Goal: Communication & Community: Ask a question

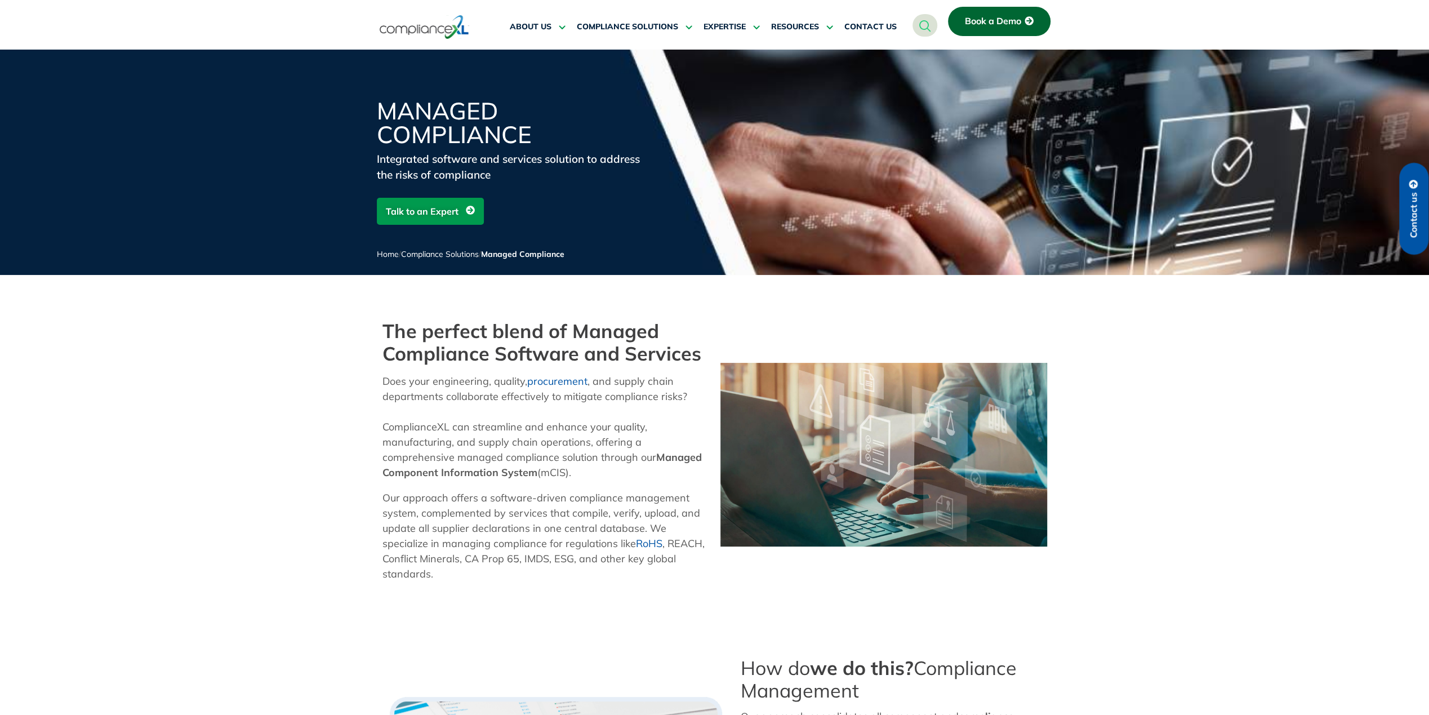
click at [443, 213] on span "Talk to an Expert" at bounding box center [422, 211] width 73 height 21
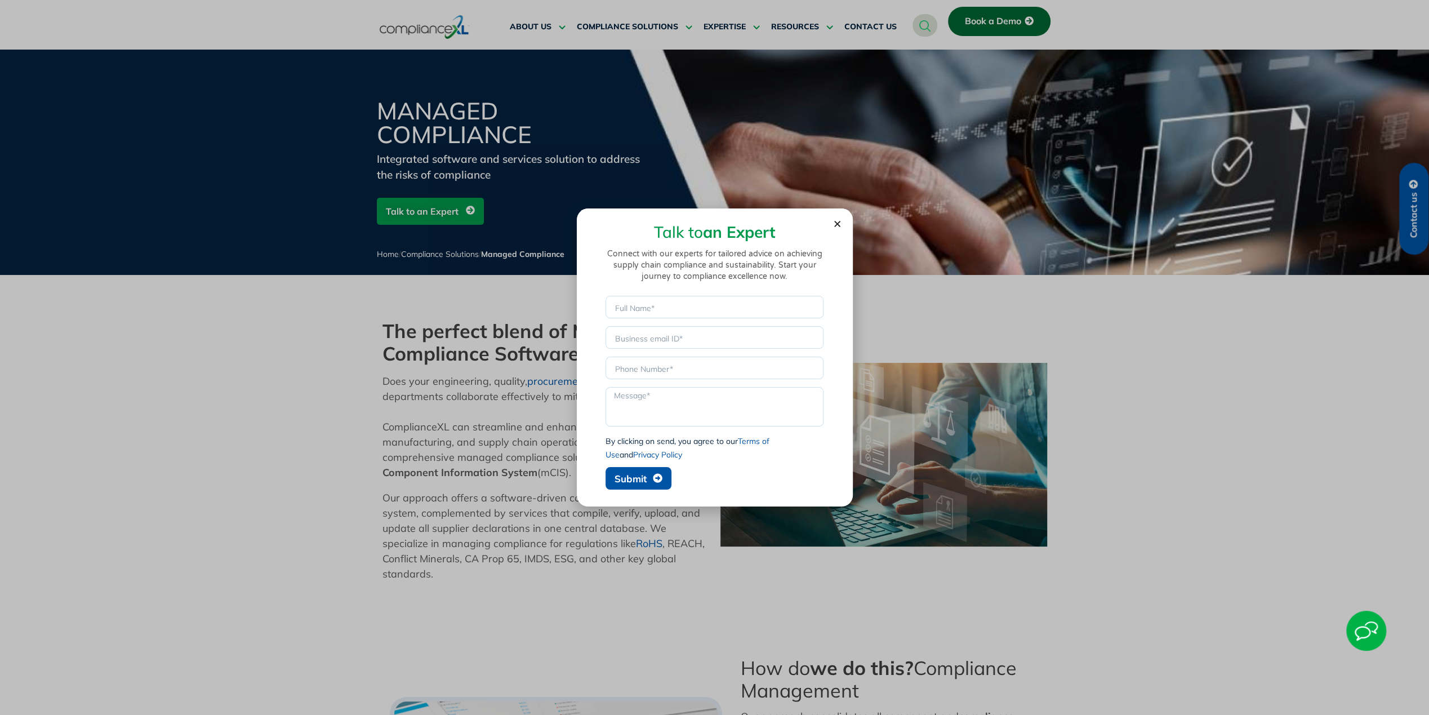
click at [677, 293] on div "Talk to an Expert Connect with our experts for tailored advice on achieving sup…" at bounding box center [714, 259] width 231 height 70
click at [676, 303] on input "Name" at bounding box center [715, 307] width 218 height 23
type input "Fulfil Solutions"
type input "[PERSON_NAME][EMAIL_ADDRESS][PERSON_NAME][DOMAIN_NAME]"
type textarea "Hello, my company, Fulfil Solutions, is looking for a service provider to assis…"
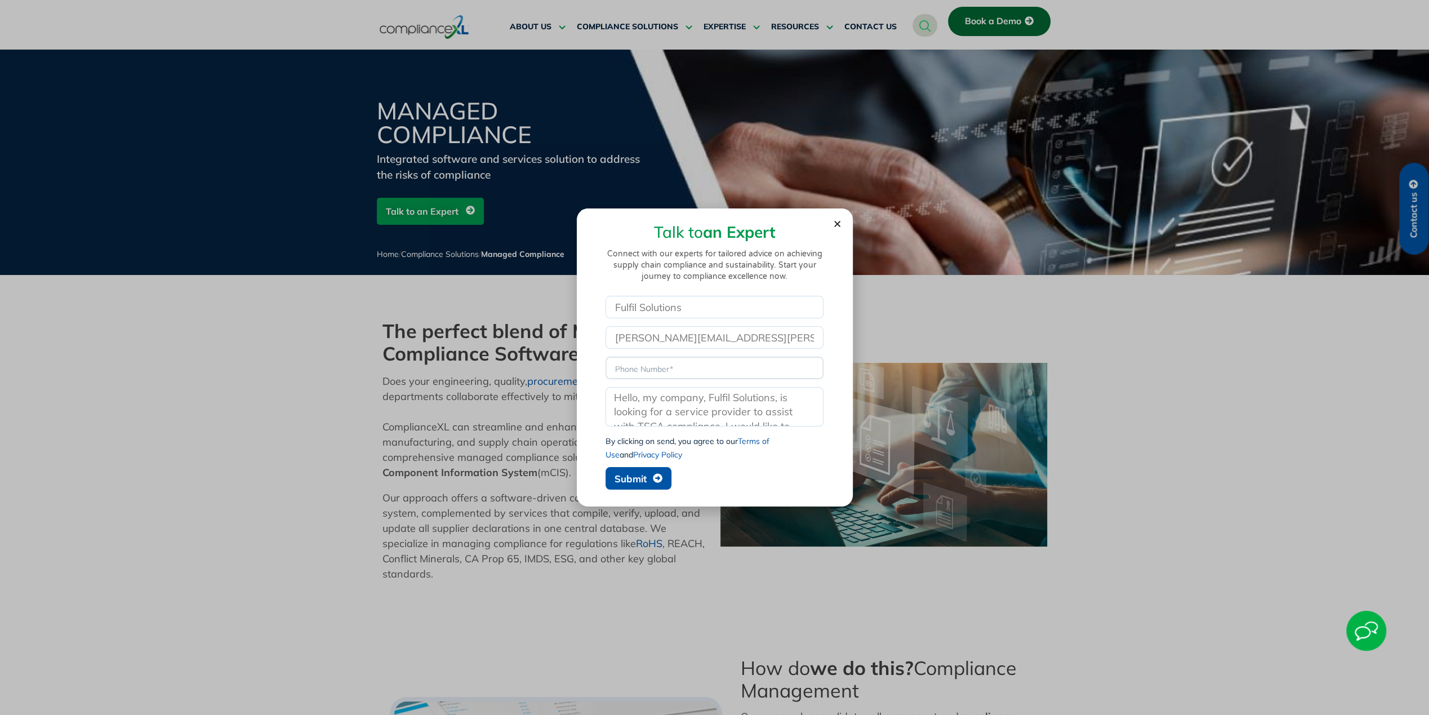
click at [677, 368] on input "Phone" at bounding box center [715, 368] width 218 height 23
type input "6178945253"
click at [844, 338] on section "Talk to an Expert Connect with our experts for tailored advice on achieving sup…" at bounding box center [715, 351] width 276 height 287
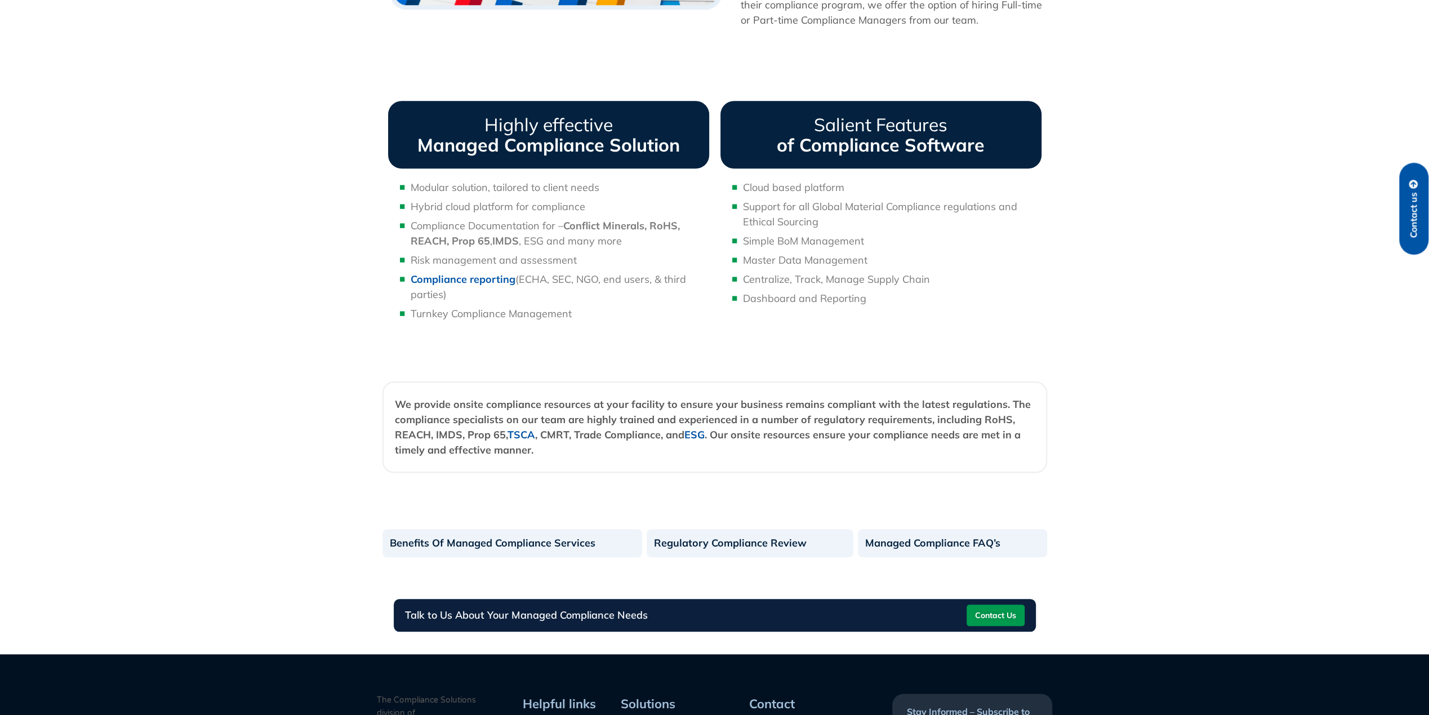
scroll to position [1014, 0]
